Goal: Information Seeking & Learning: Check status

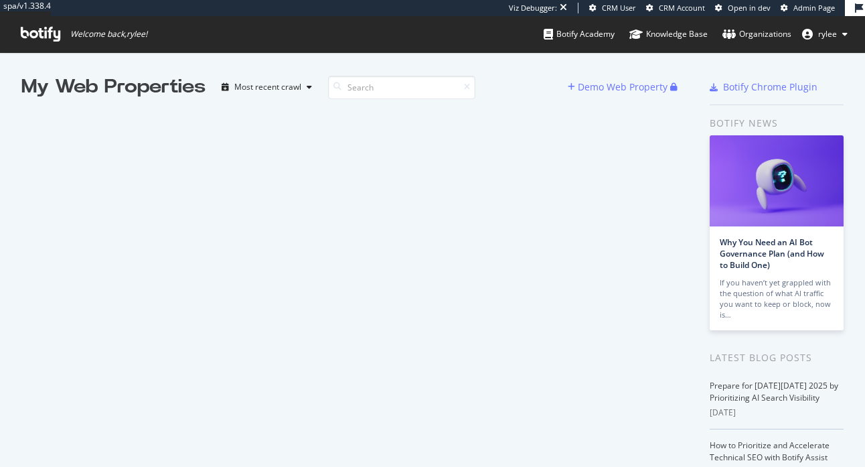
scroll to position [467, 865]
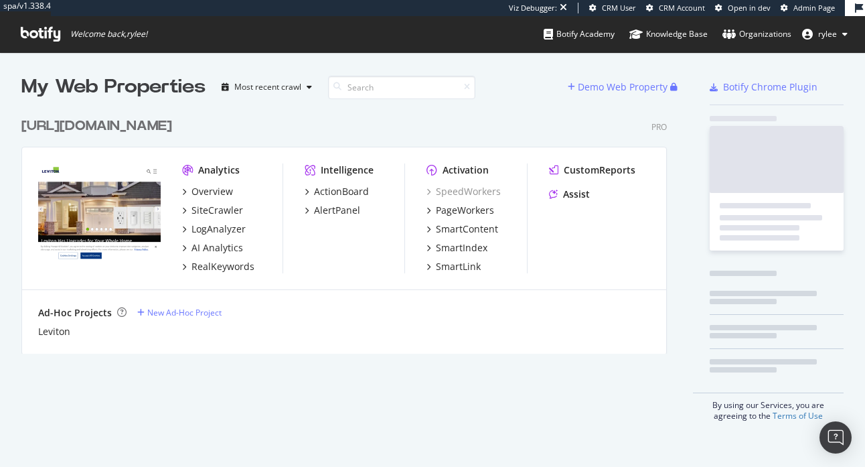
scroll to position [253, 656]
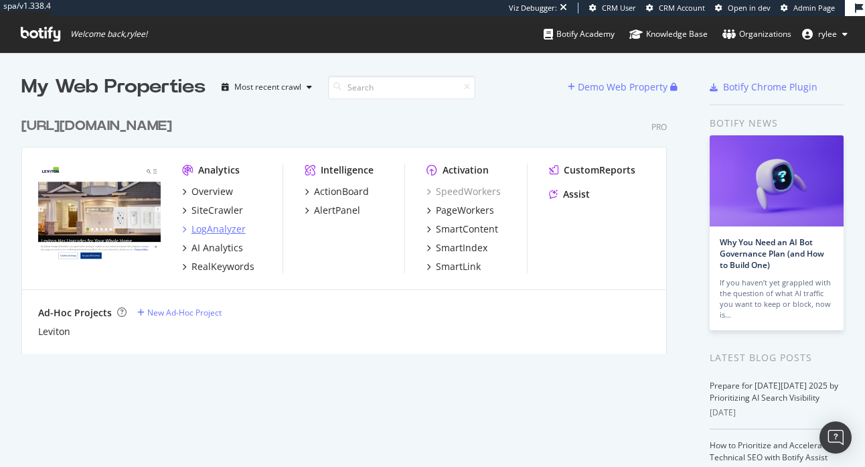
click at [203, 230] on div "LogAnalyzer" at bounding box center [218, 228] width 54 height 13
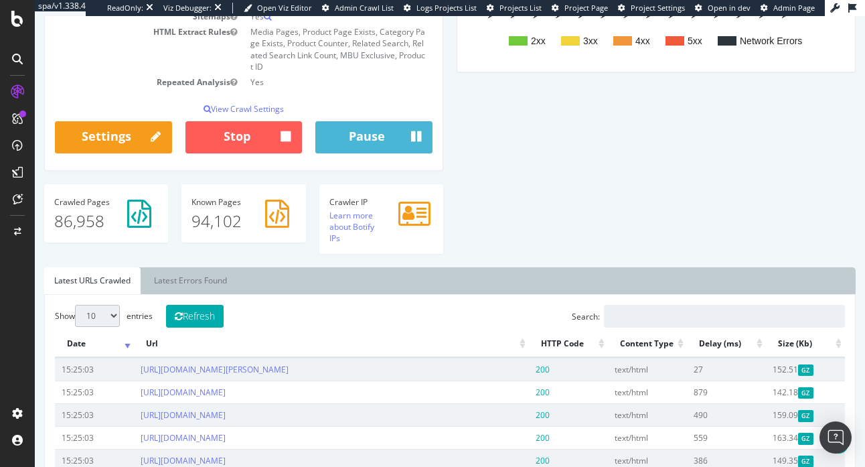
scroll to position [348, 0]
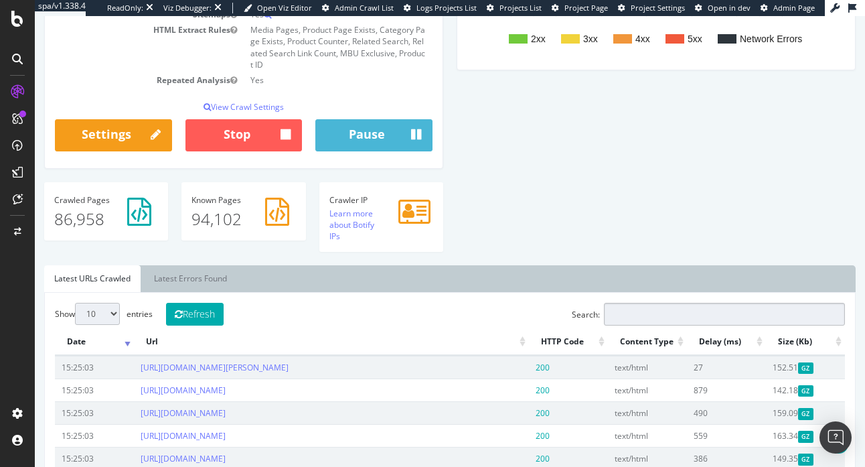
click at [652, 325] on input "Search:" at bounding box center [724, 314] width 241 height 23
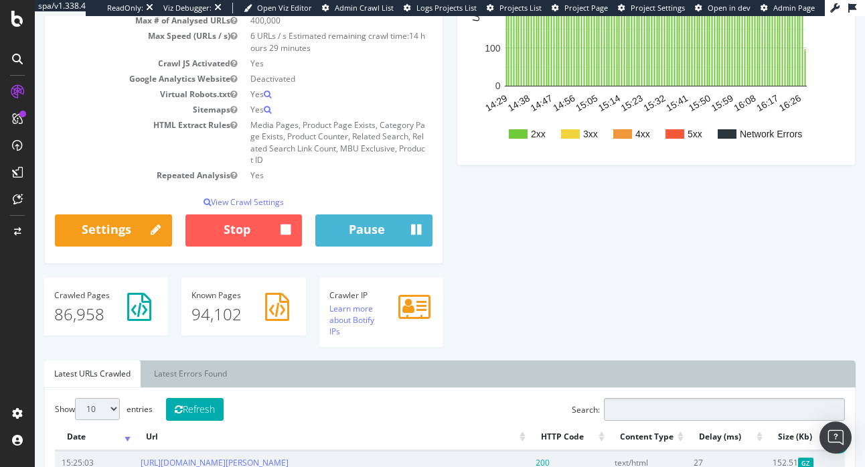
scroll to position [132, 0]
